Goal: Find specific page/section: Find specific page/section

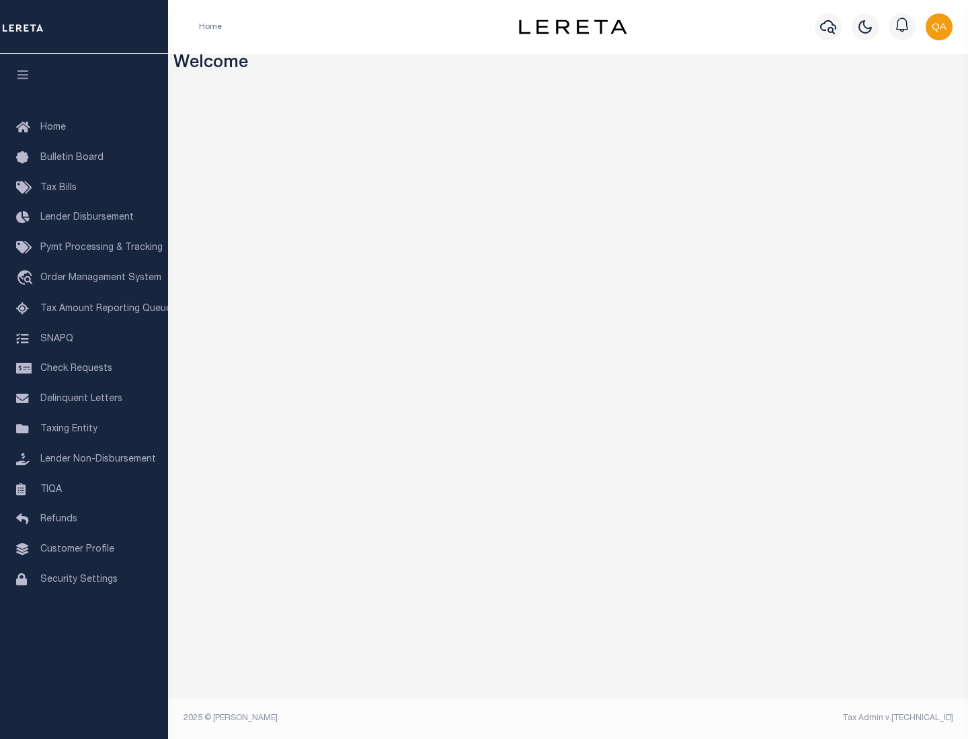
click at [84, 369] on span "Check Requests" at bounding box center [76, 368] width 72 height 9
select select "50"
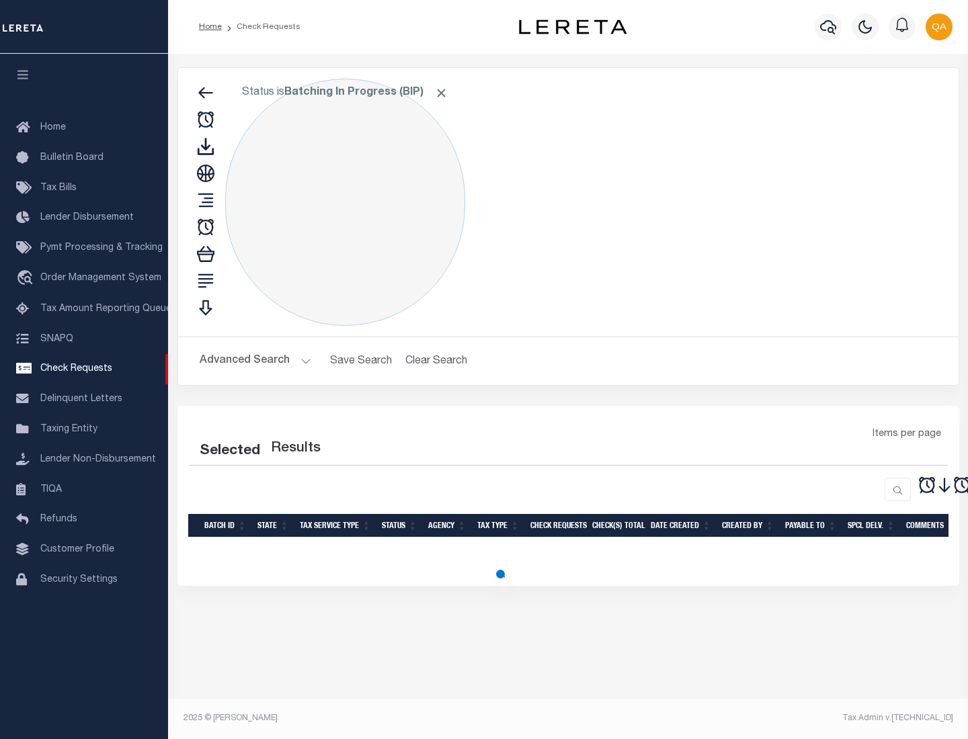
select select "50"
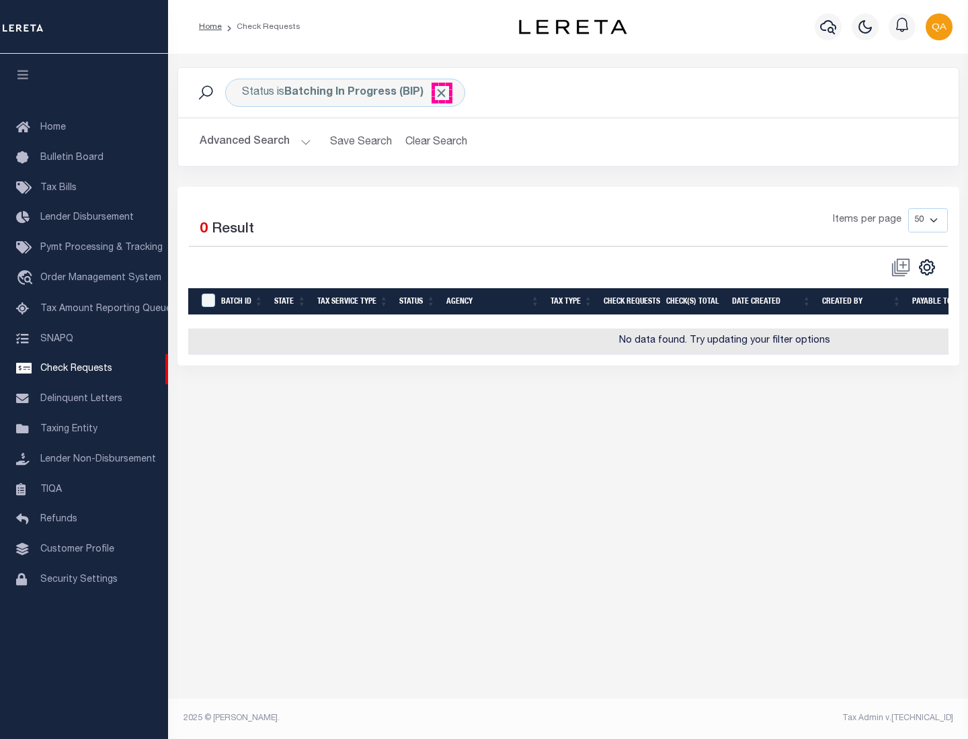
click at [442, 93] on span "Click to Remove" at bounding box center [441, 93] width 14 height 14
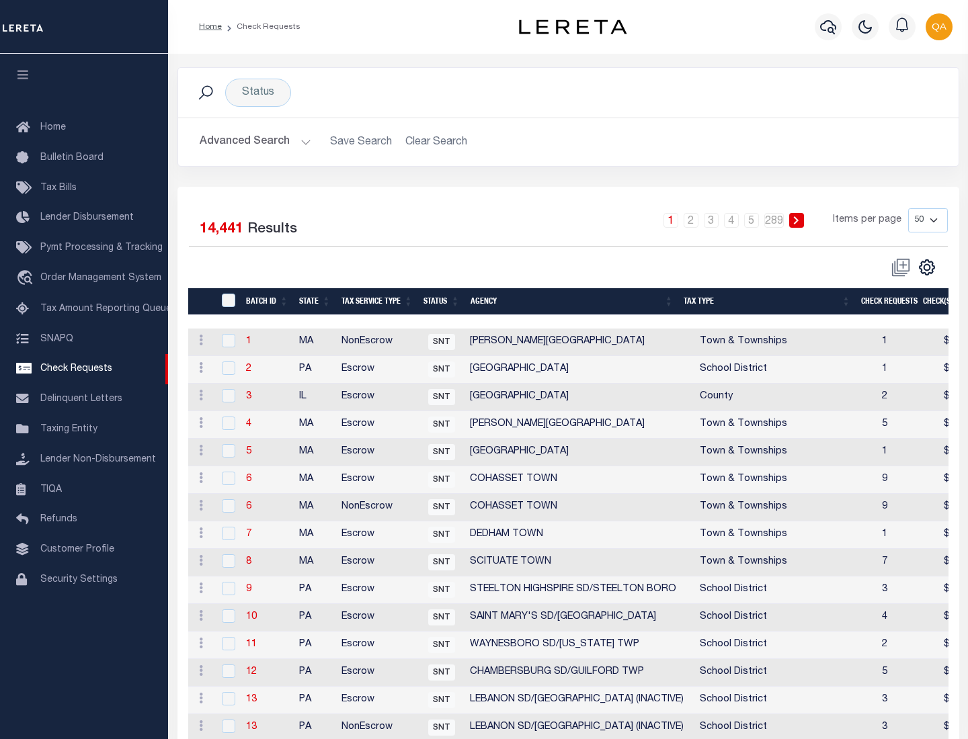
scroll to position [648, 0]
